Goal: Task Accomplishment & Management: Manage account settings

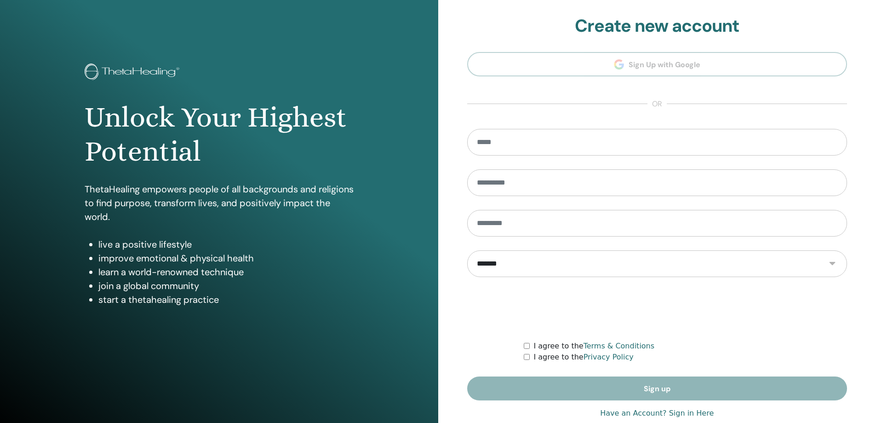
click at [682, 417] on link "Have an Account? Sign in Here" at bounding box center [657, 412] width 114 height 11
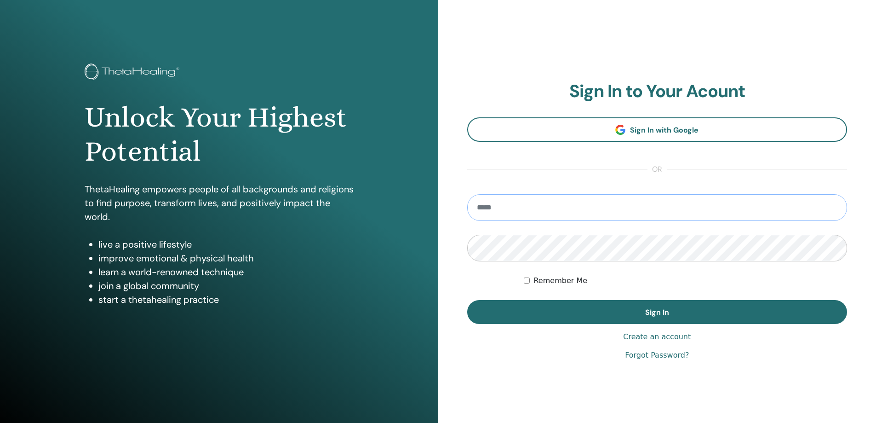
click at [516, 203] on input "email" at bounding box center [657, 207] width 380 height 27
type input "**********"
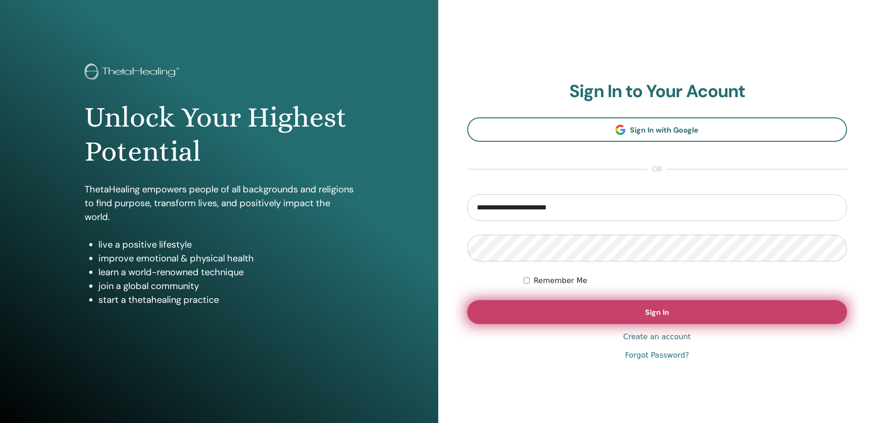
click at [521, 318] on button "Sign In" at bounding box center [657, 312] width 380 height 24
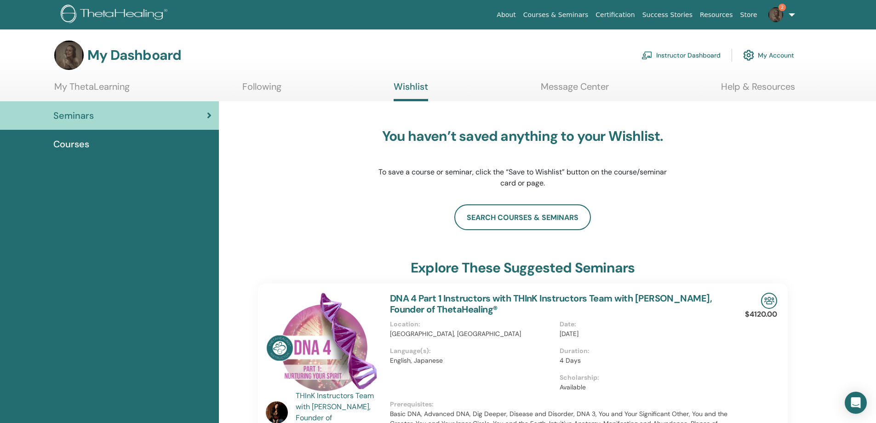
click at [791, 17] on link "2" at bounding box center [780, 14] width 38 height 29
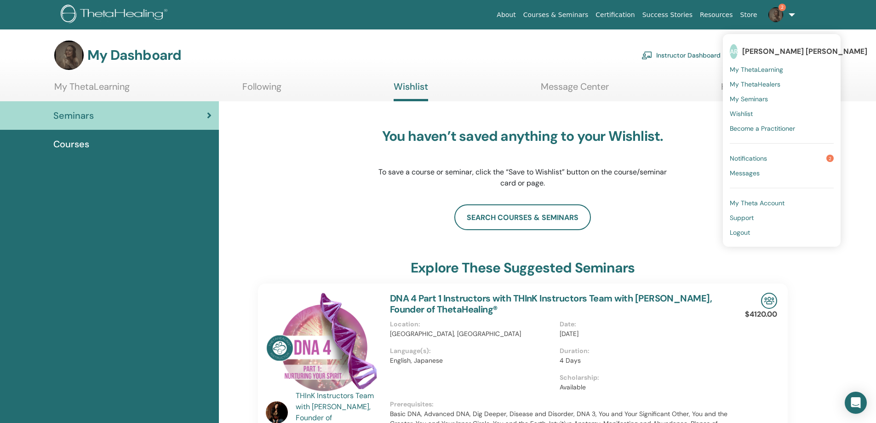
click at [779, 160] on link "Notifications 2" at bounding box center [782, 158] width 104 height 15
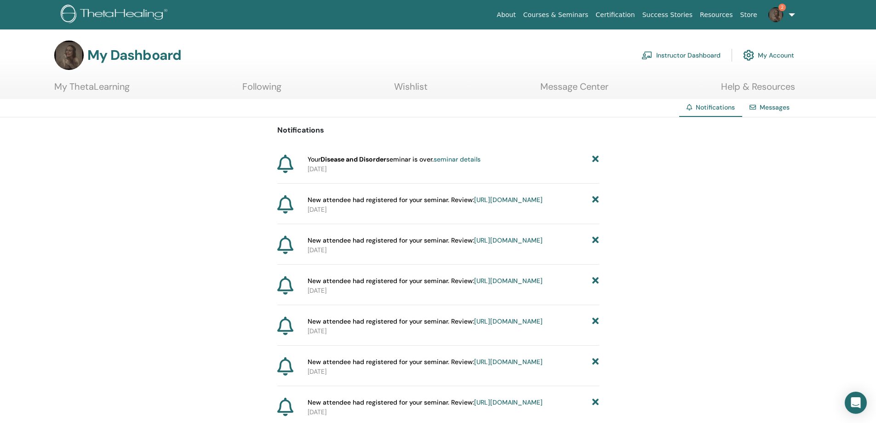
click at [376, 158] on strong "Disease and Disorder" at bounding box center [353, 159] width 66 height 8
click at [452, 162] on link "seminar details" at bounding box center [457, 159] width 47 height 8
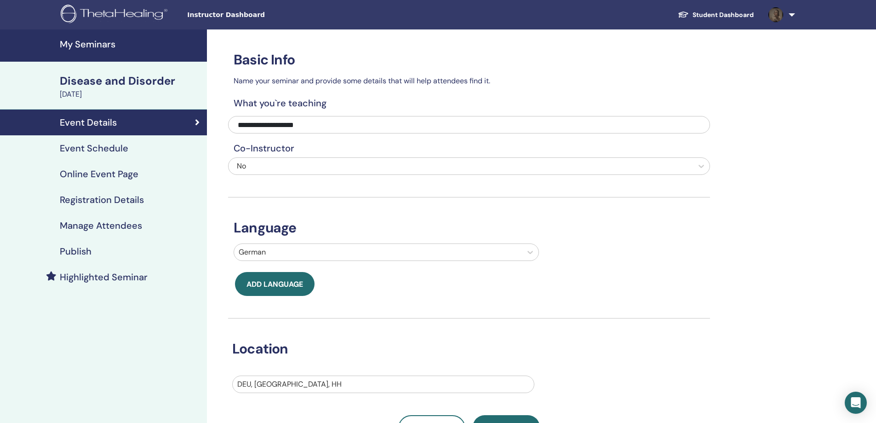
click at [109, 196] on h4 "Registration Details" at bounding box center [102, 199] width 84 height 11
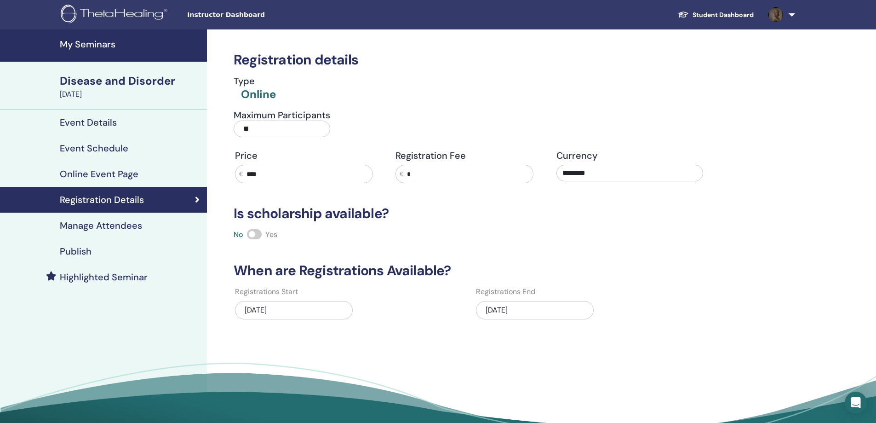
click at [101, 113] on link "Event Details" at bounding box center [103, 122] width 207 height 26
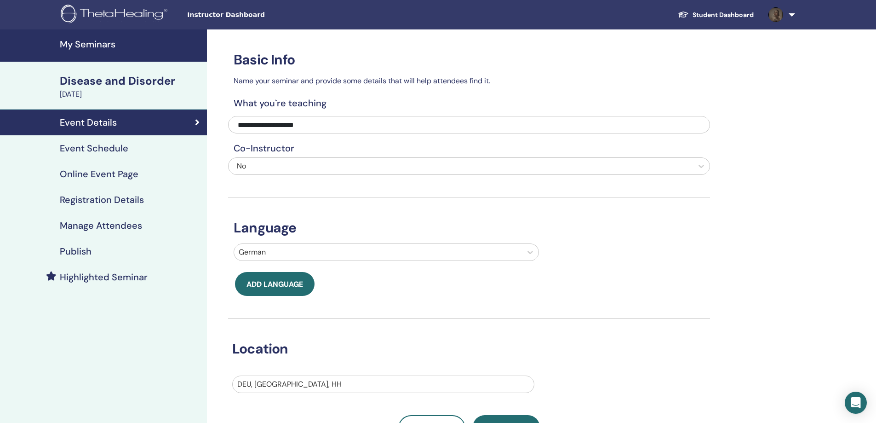
click at [116, 75] on div "Disease and Disorder" at bounding box center [131, 81] width 142 height 16
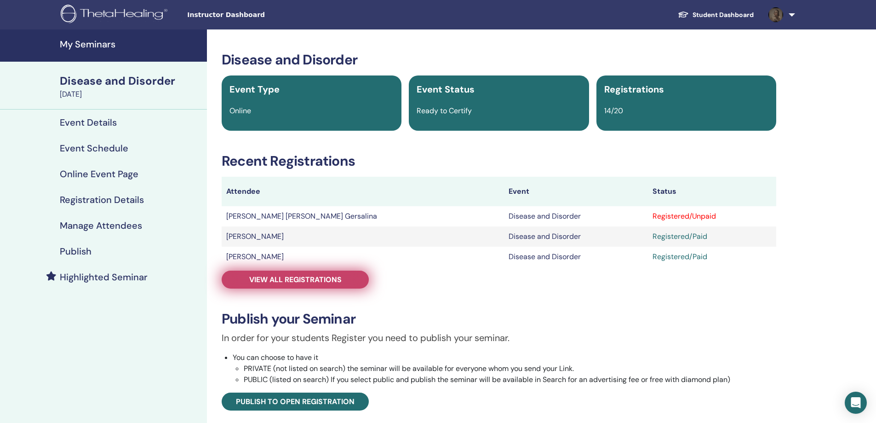
click at [303, 281] on span "View all registrations" at bounding box center [295, 279] width 92 height 10
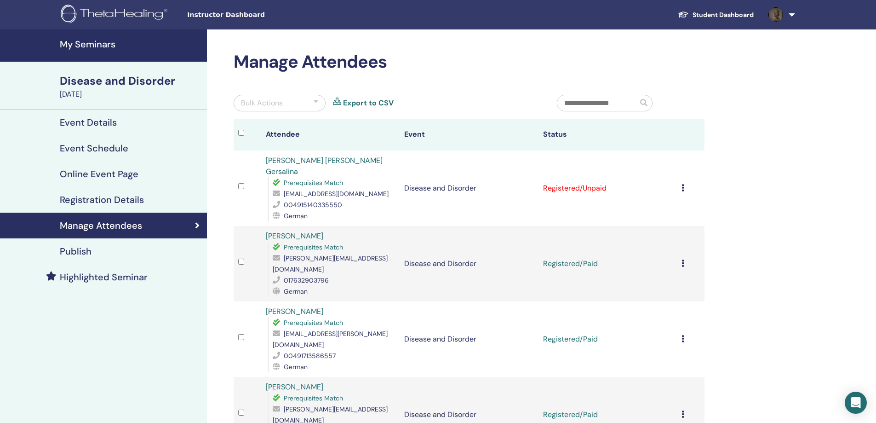
click at [304, 101] on div "Bulk Actions" at bounding box center [280, 103] width 92 height 17
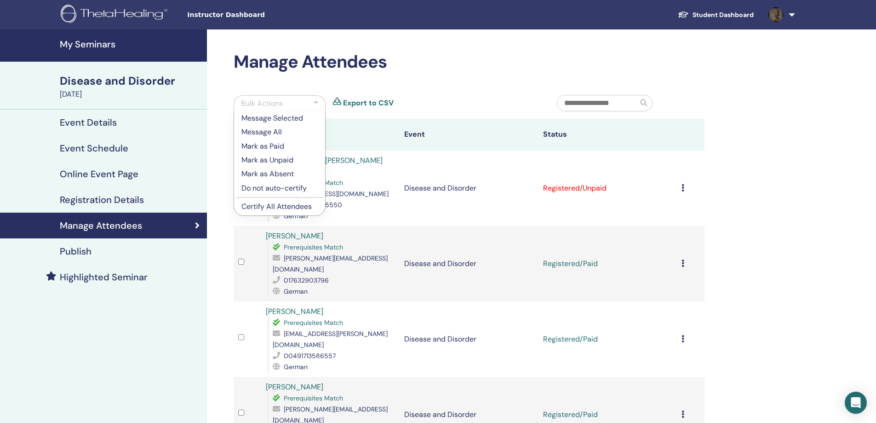
click at [267, 146] on p "Mark as Paid" at bounding box center [279, 146] width 76 height 11
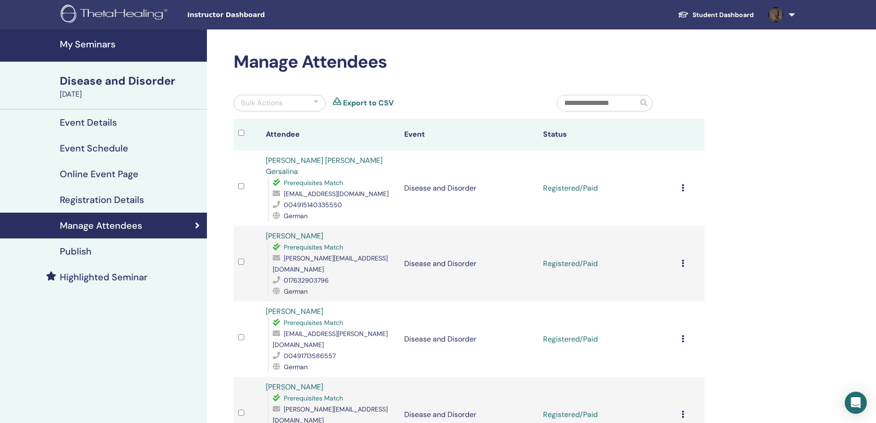
click at [315, 101] on div at bounding box center [316, 102] width 5 height 11
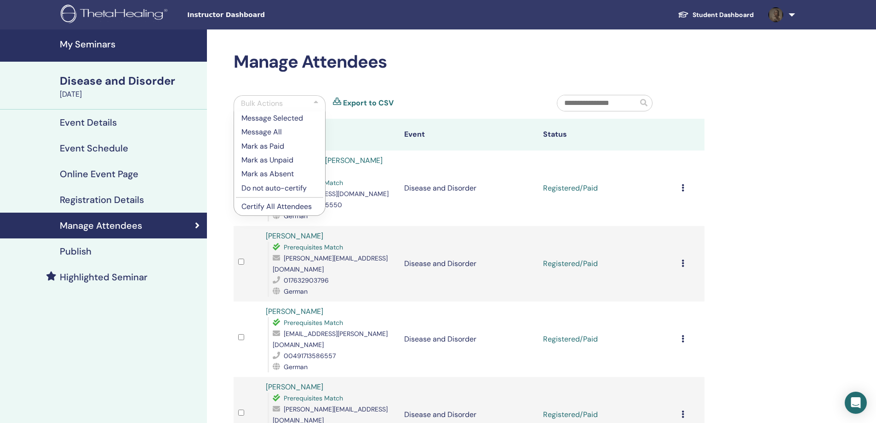
click at [278, 208] on p "Certify All Attendees" at bounding box center [279, 206] width 76 height 11
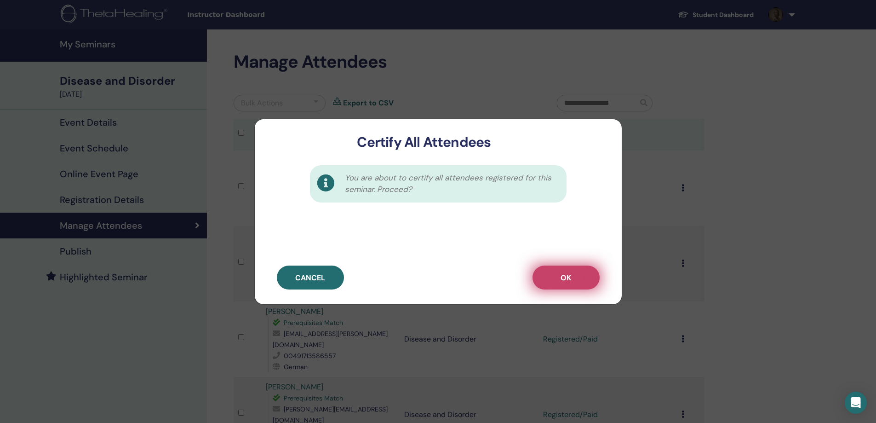
click at [560, 281] on span "OK" at bounding box center [565, 278] width 11 height 10
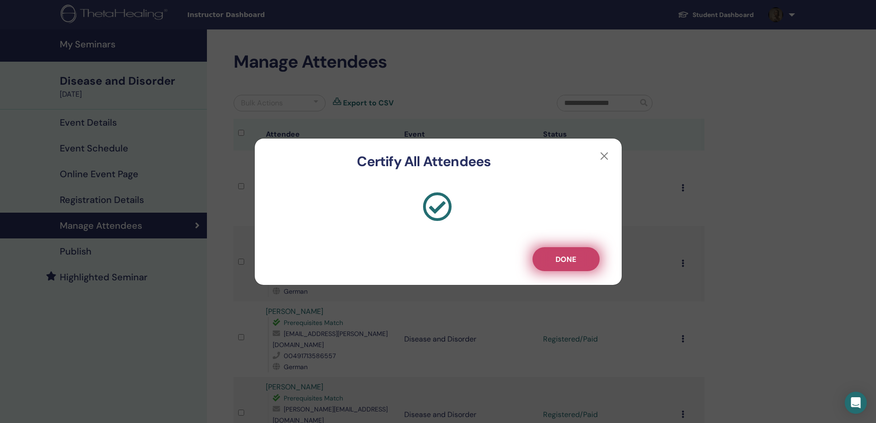
click at [559, 260] on span "Done" at bounding box center [565, 259] width 21 height 10
